Goal: Task Accomplishment & Management: Manage account settings

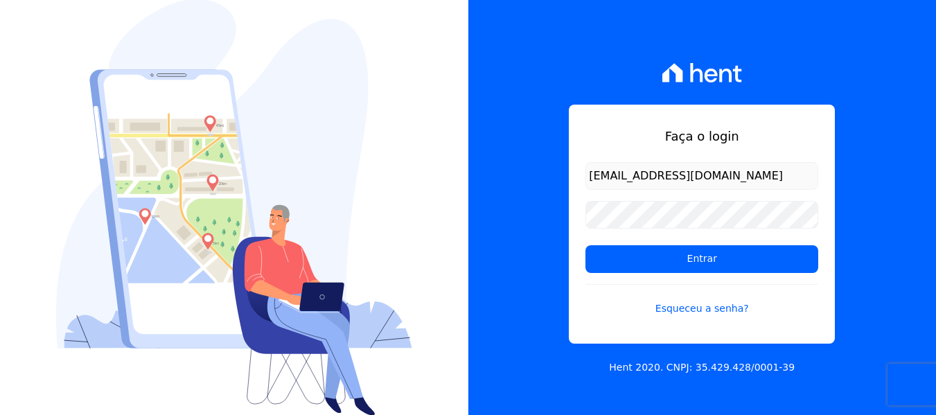
drag, startPoint x: 730, startPoint y: 179, endPoint x: 506, endPoint y: 181, distance: 223.1
click at [506, 181] on div "Faça o login queziamendesjf@gmail.com Entrar Esqueceu a senha? Hent 2020. CNPJ:…" at bounding box center [702, 207] width 468 height 415
type input "[EMAIL_ADDRESS][DOMAIN_NAME]"
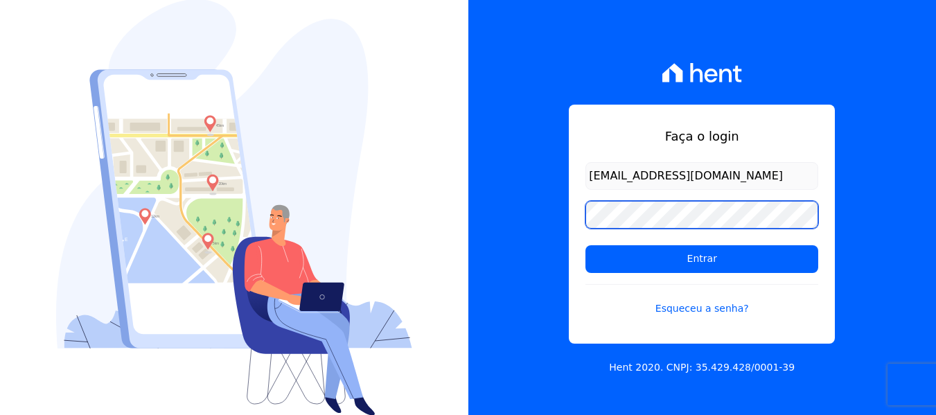
click at [533, 210] on div "Faça o login francianealvesb@outlook.com Entrar Esqueceu a senha? Hent 2020. CN…" at bounding box center [702, 207] width 468 height 415
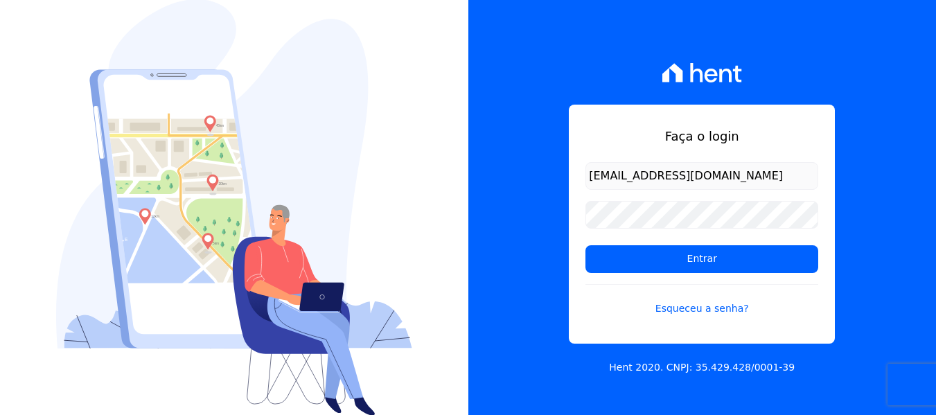
click at [520, 280] on div "Faça o login francianealvesb@outlook.com Entrar Esqueceu a senha? Hent 2020. CN…" at bounding box center [702, 207] width 468 height 415
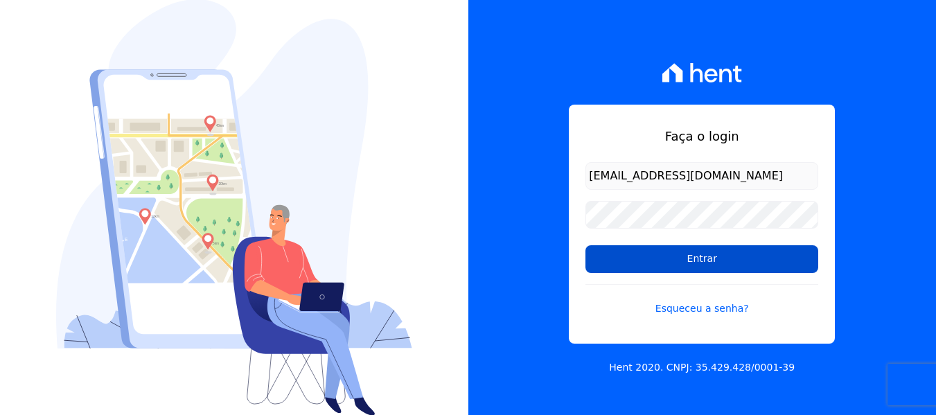
click at [662, 269] on input "Entrar" at bounding box center [701, 259] width 233 height 28
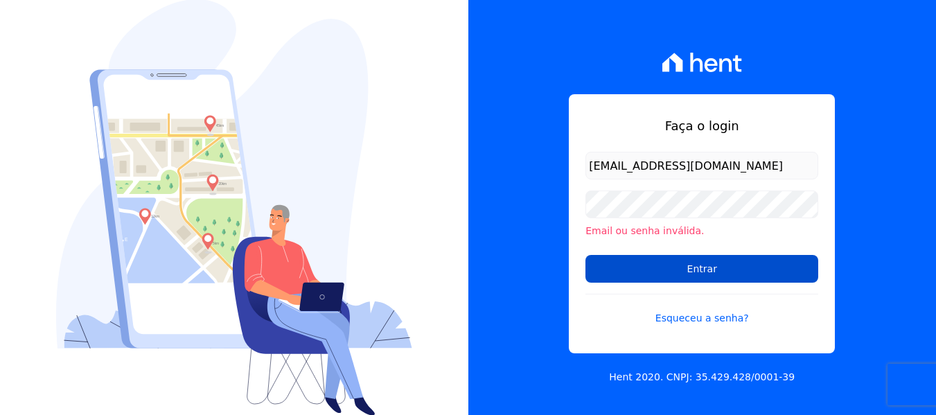
click at [635, 268] on input "Entrar" at bounding box center [701, 269] width 233 height 28
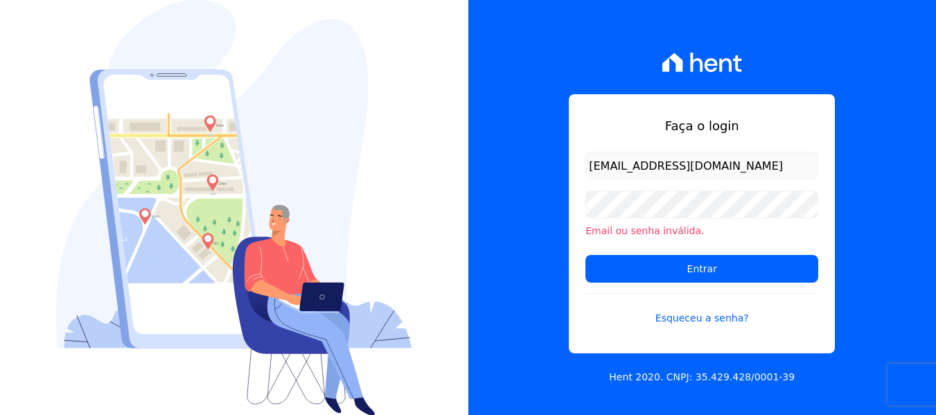
drag, startPoint x: 605, startPoint y: 161, endPoint x: 633, endPoint y: 167, distance: 28.4
click at [606, 161] on input "[EMAIL_ADDRESS][DOMAIN_NAME]" at bounding box center [701, 166] width 233 height 28
drag, startPoint x: 779, startPoint y: 171, endPoint x: 482, endPoint y: 173, distance: 297.9
click at [484, 173] on div "Faça o login [EMAIL_ADDRESS][DOMAIN_NAME] Email ou senha inválida. Entrar Esque…" at bounding box center [702, 207] width 468 height 415
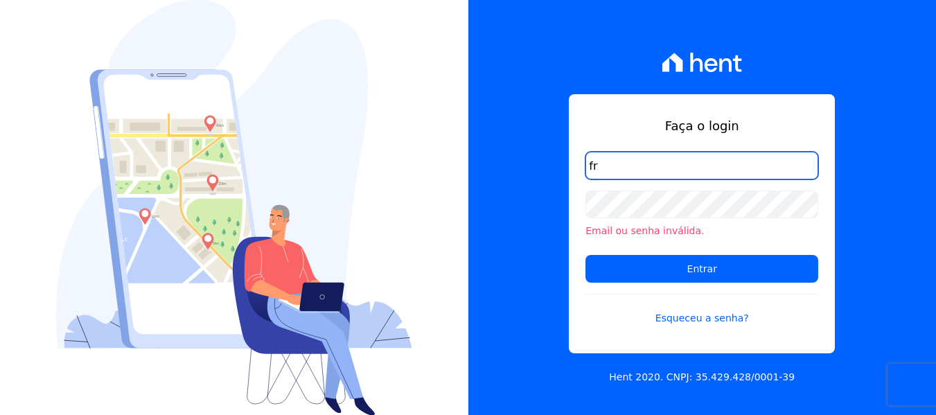
type input "[EMAIL_ADDRESS][DOMAIN_NAME]"
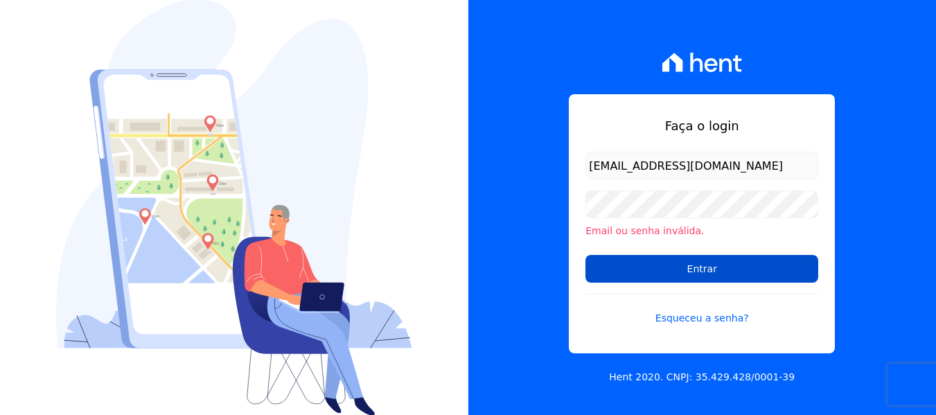
click at [630, 268] on input "Entrar" at bounding box center [701, 269] width 233 height 28
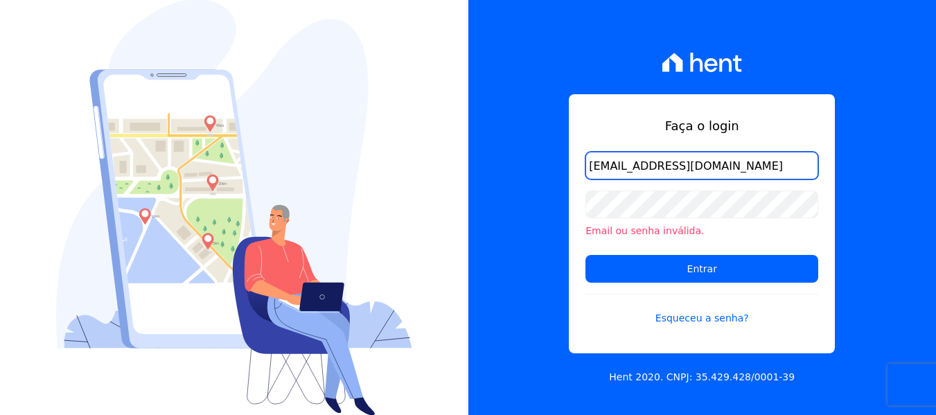
drag, startPoint x: 750, startPoint y: 170, endPoint x: 484, endPoint y: 170, distance: 266.7
click at [484, 170] on div "Faça o login [EMAIL_ADDRESS][DOMAIN_NAME] Email ou senha inválida. Entrar Esque…" at bounding box center [702, 207] width 468 height 415
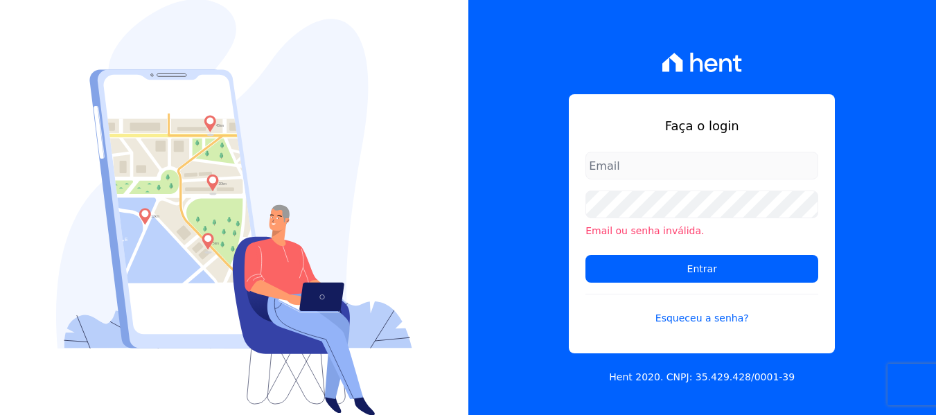
click at [556, 233] on div "Faça o login Email ou senha inválida. Entrar Esqueceu a senha? Hent 2020. CNPJ:…" at bounding box center [702, 207] width 468 height 415
click at [624, 164] on input "email" at bounding box center [701, 166] width 233 height 28
type input "[EMAIL_ADDRESS][DOMAIN_NAME]"
click at [532, 255] on div "Faça o login FRANCIANEALVESB@OUTLOOK.COM Email ou senha inválida. Entrar Esquec…" at bounding box center [702, 207] width 468 height 415
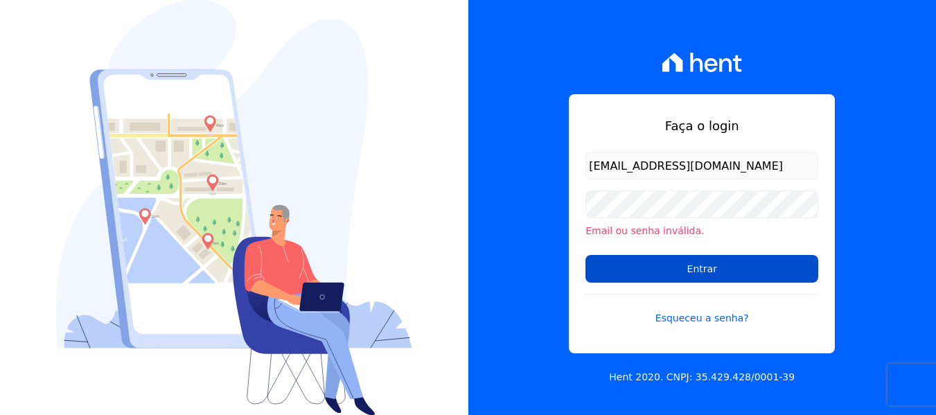
click at [709, 271] on input "Entrar" at bounding box center [701, 269] width 233 height 28
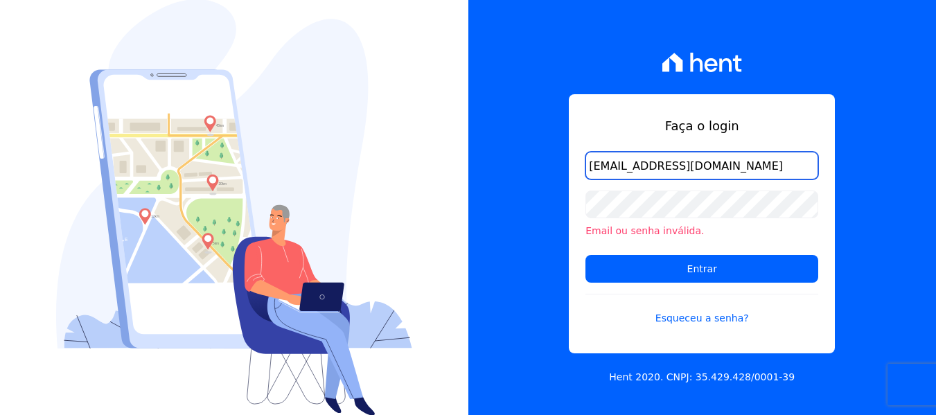
click at [646, 160] on input "[EMAIL_ADDRESS][DOMAIN_NAME]" at bounding box center [701, 166] width 233 height 28
drag, startPoint x: 799, startPoint y: 159, endPoint x: 572, endPoint y: 166, distance: 226.7
click at [572, 166] on div "Faça o login [EMAIL_ADDRESS][DOMAIN_NAME] Email ou senha inválida. Entrar Esque…" at bounding box center [702, 223] width 266 height 259
type input "[EMAIL_ADDRESS][DOMAIN_NAME]"
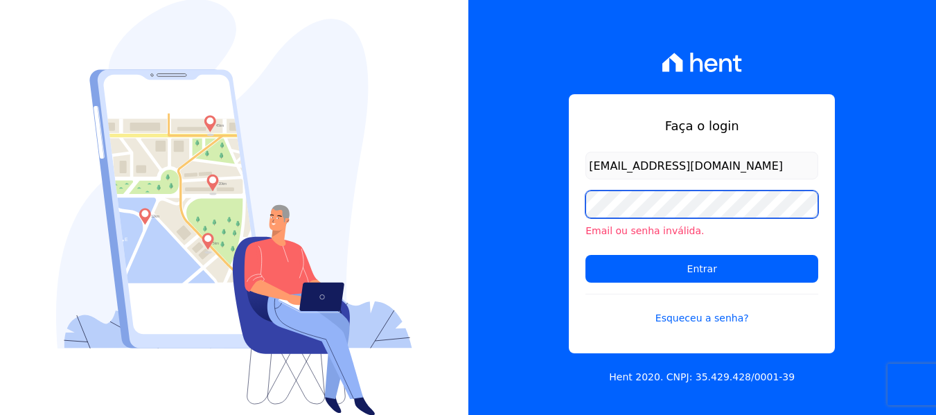
click at [519, 206] on div "Faça o login [EMAIL_ADDRESS][DOMAIN_NAME] Email ou senha inválida. Entrar Esque…" at bounding box center [702, 207] width 468 height 415
click at [533, 208] on div "Faça o login [EMAIL_ADDRESS][DOMAIN_NAME] Email ou senha inválida. Entrar Esque…" at bounding box center [702, 207] width 468 height 415
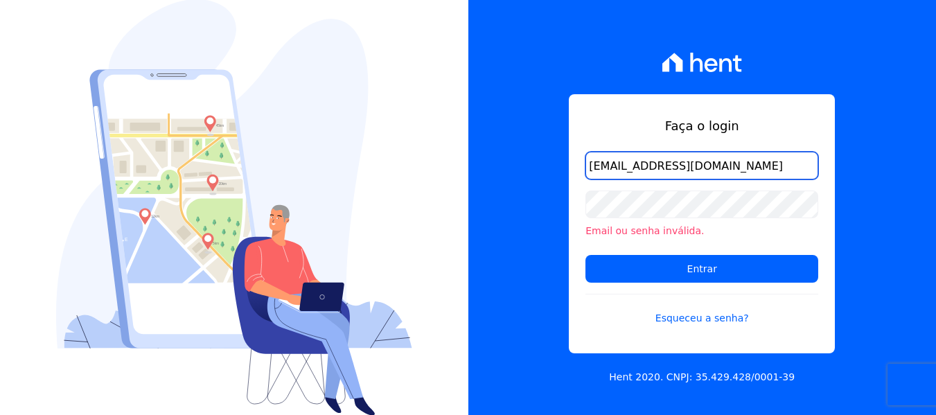
drag, startPoint x: 751, startPoint y: 164, endPoint x: 548, endPoint y: 164, distance: 203.0
click at [549, 164] on div "Faça o login [EMAIL_ADDRESS][DOMAIN_NAME] Email ou senha inválida. Entrar Esque…" at bounding box center [702, 207] width 468 height 415
type input "[EMAIL_ADDRESS][DOMAIN_NAME]"
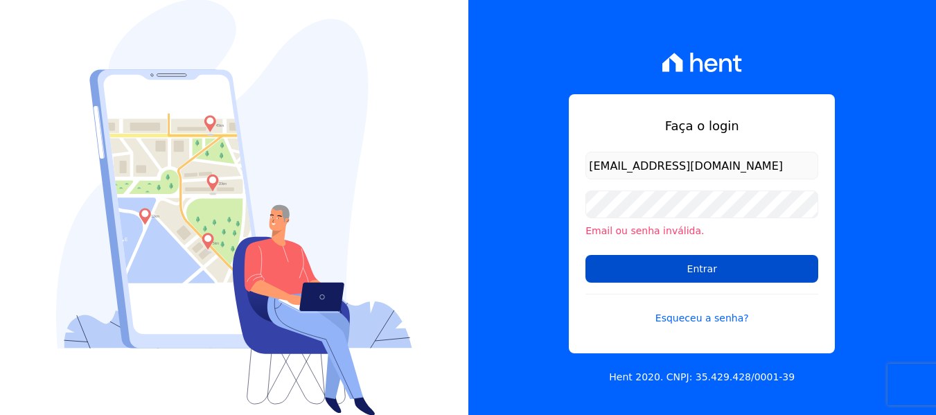
click at [662, 267] on input "Entrar" at bounding box center [701, 269] width 233 height 28
